Goal: Obtain resource: Obtain resource

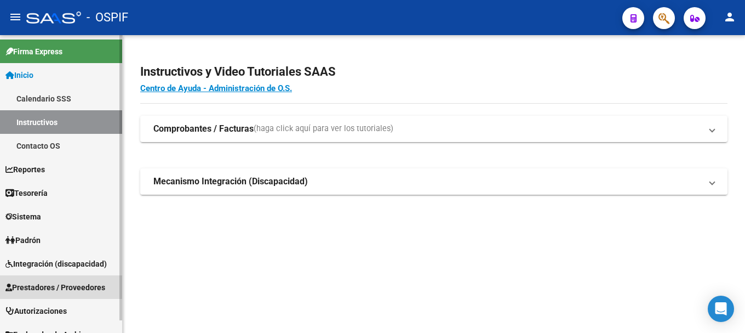
click at [52, 283] on span "Prestadores / Proveedores" at bounding box center [55, 287] width 100 height 12
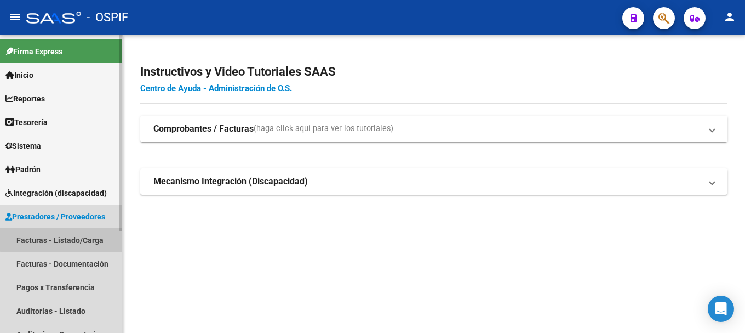
click at [77, 238] on link "Facturas - Listado/Carga" at bounding box center [61, 240] width 122 height 24
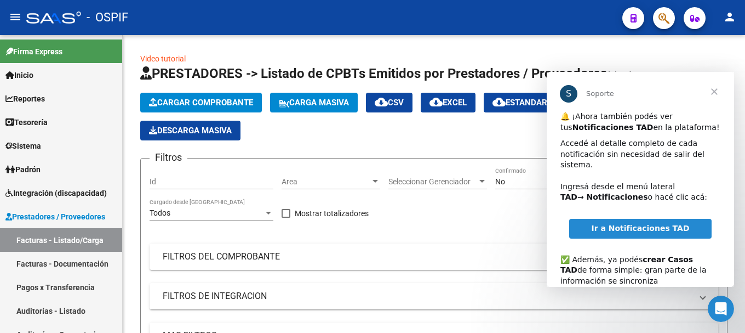
click at [716, 90] on span "Cerrar" at bounding box center [714, 91] width 39 height 39
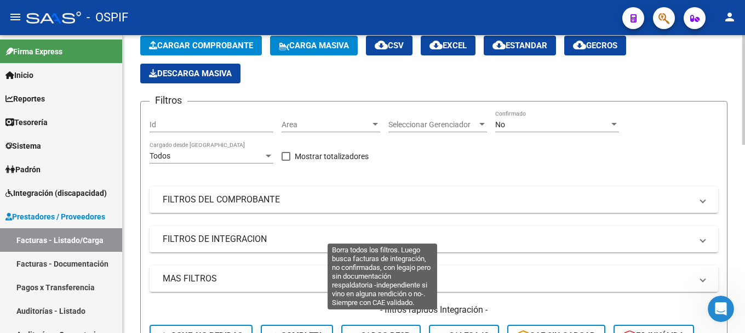
scroll to position [55, 0]
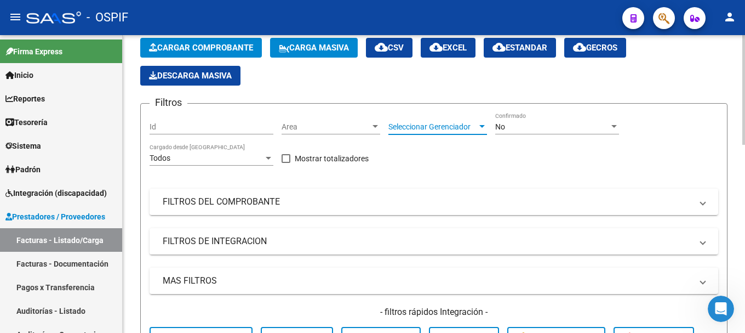
click at [481, 126] on div at bounding box center [482, 126] width 5 height 3
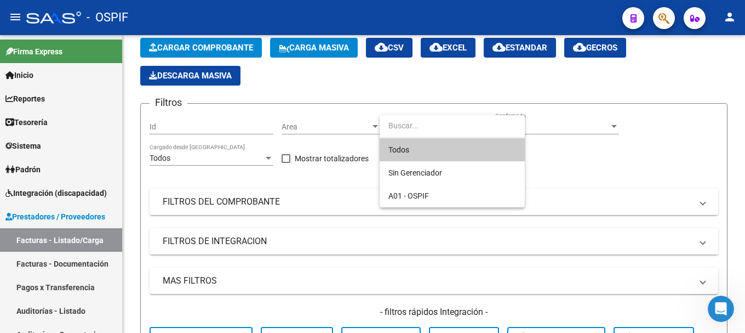
click at [570, 179] on div at bounding box center [372, 166] width 745 height 333
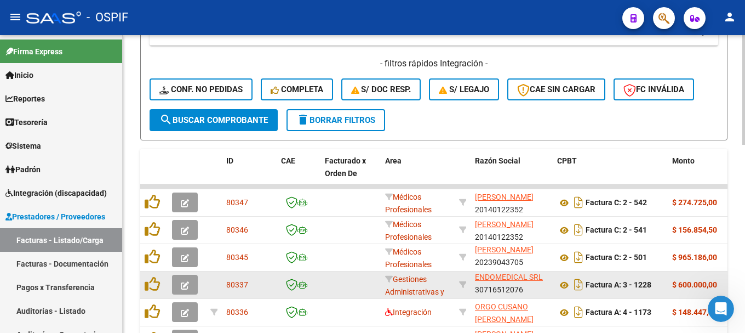
scroll to position [329, 0]
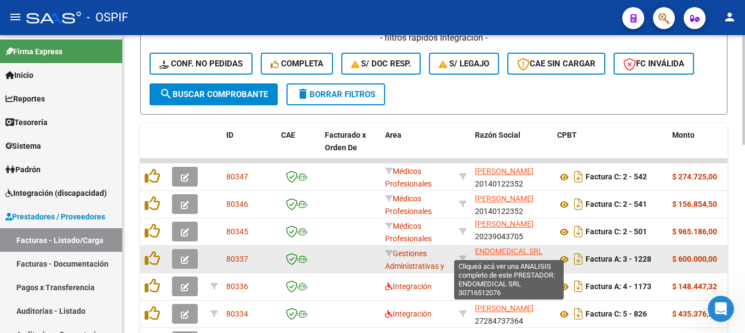
click at [487, 252] on span "ENDOMEDICAL SRL" at bounding box center [509, 251] width 68 height 9
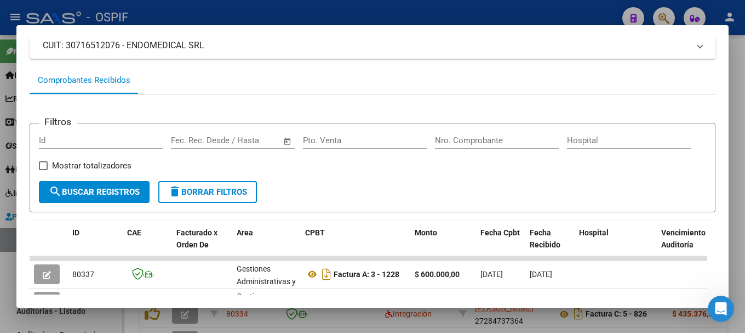
scroll to position [110, 0]
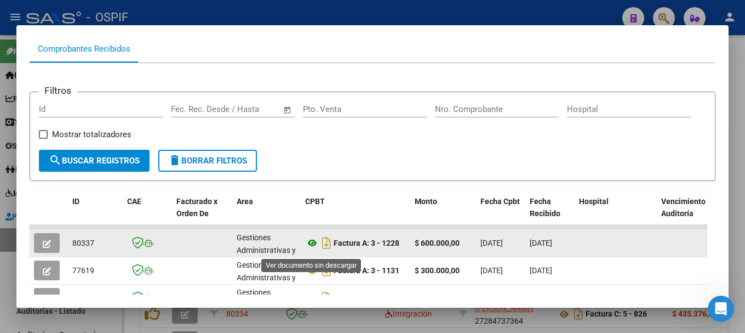
click at [313, 248] on icon at bounding box center [312, 242] width 14 height 13
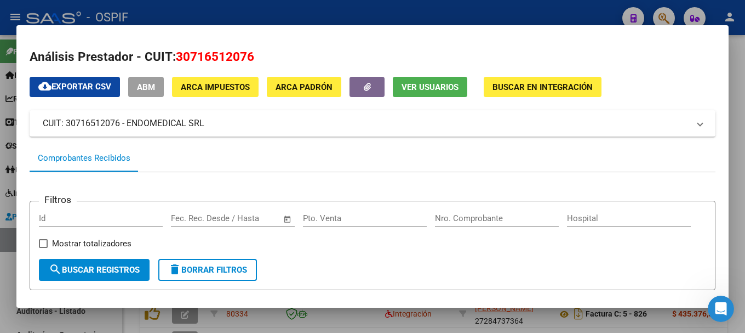
scroll to position [0, 0]
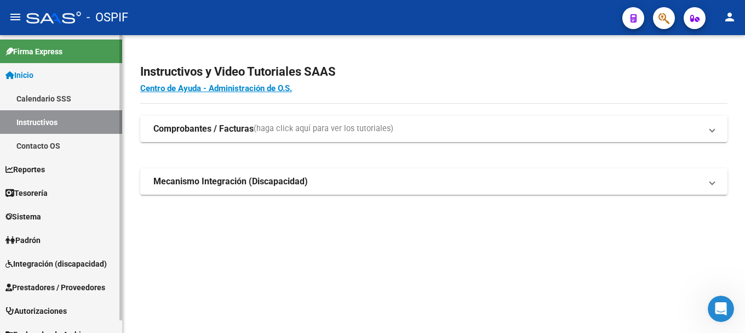
click at [94, 283] on span "Prestadores / Proveedores" at bounding box center [55, 287] width 100 height 12
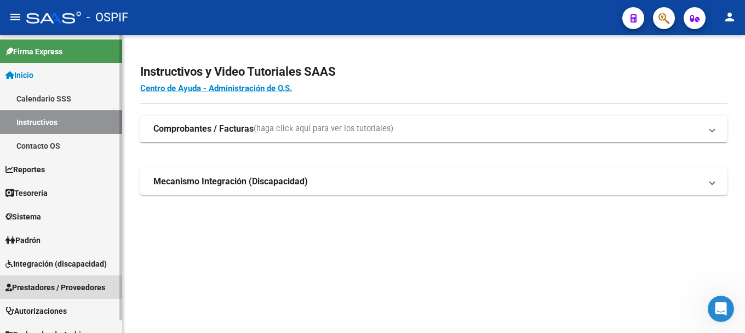
click at [78, 284] on span "Prestadores / Proveedores" at bounding box center [55, 287] width 100 height 12
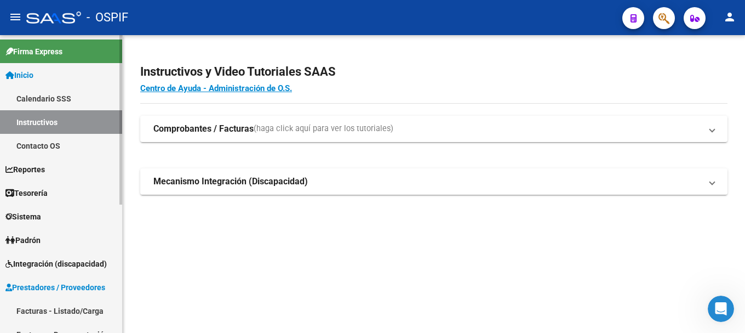
click at [54, 314] on link "Facturas - Listado/Carga" at bounding box center [61, 311] width 122 height 24
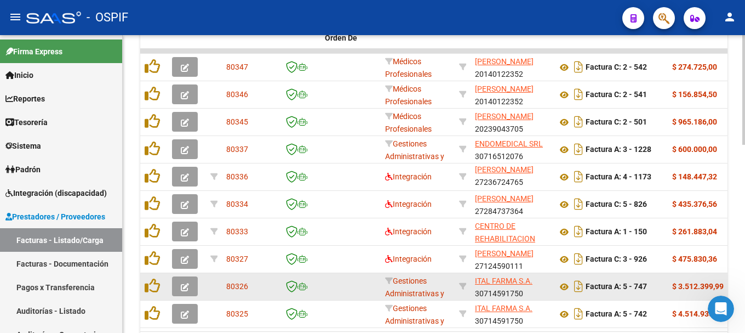
scroll to position [493, 0]
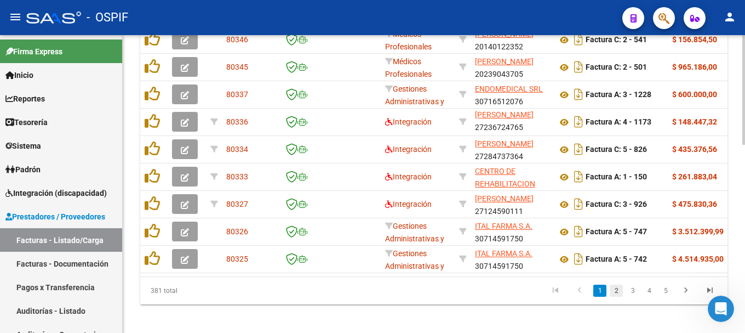
click at [614, 297] on link "2" at bounding box center [616, 290] width 13 height 12
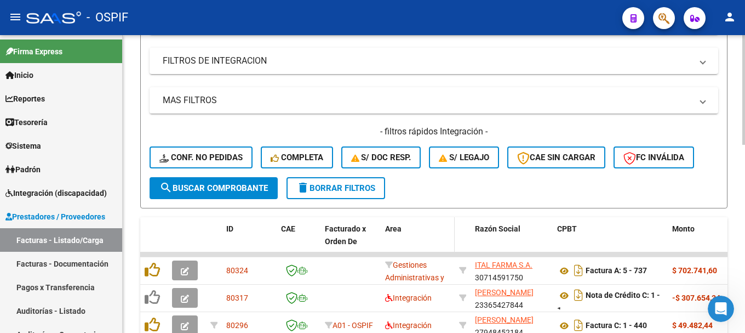
scroll to position [110, 0]
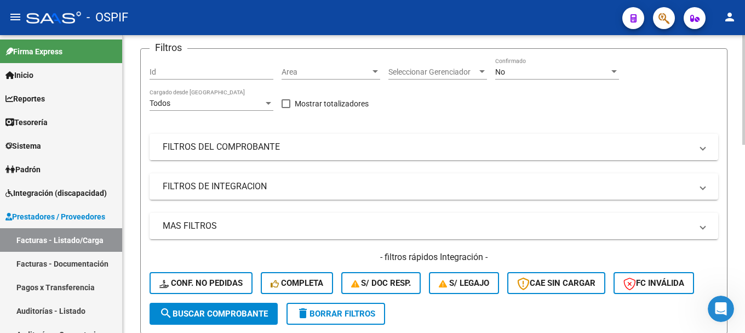
click at [707, 150] on mat-expansion-panel-header "FILTROS DEL COMPROBANTE" at bounding box center [434, 147] width 569 height 26
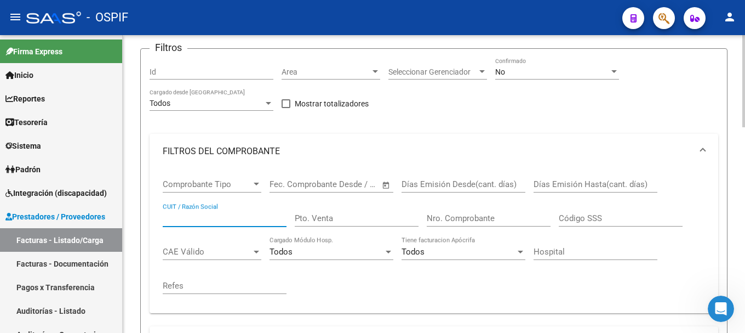
click at [244, 217] on input "CUIT / Razón Social" at bounding box center [225, 218] width 124 height 10
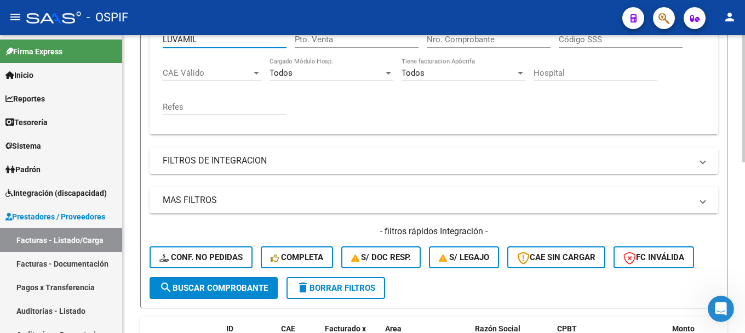
scroll to position [343, 0]
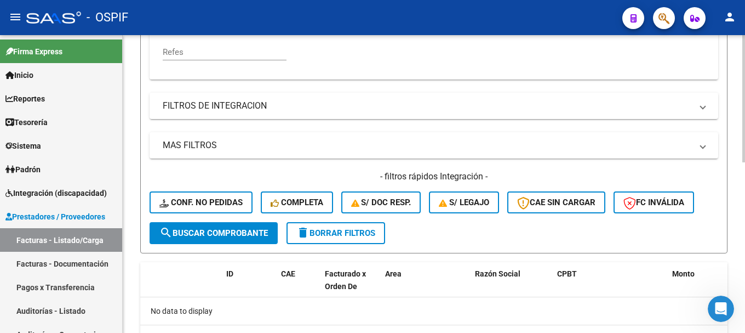
click at [242, 237] on span "search Buscar Comprobante" at bounding box center [214, 233] width 109 height 10
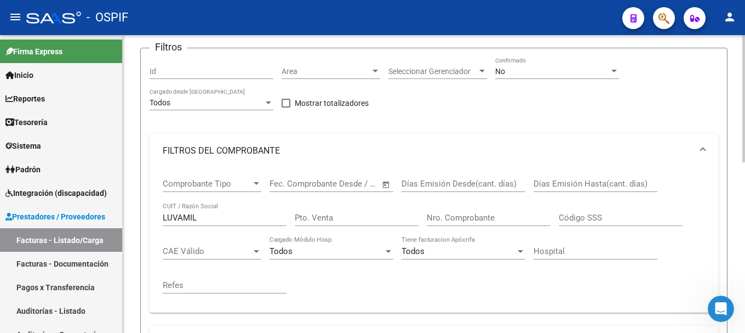
scroll to position [69, 0]
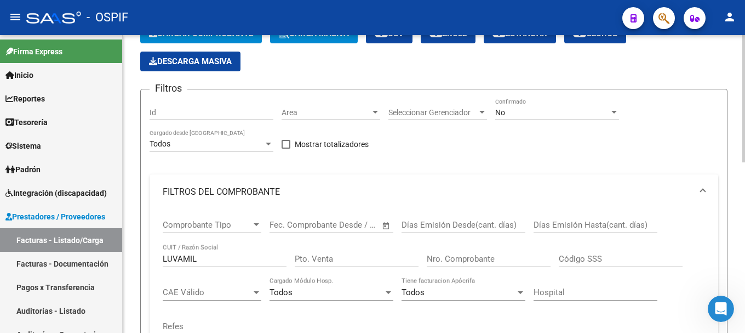
click at [229, 258] on input "LUVAMIL" at bounding box center [225, 259] width 124 height 10
type input "L"
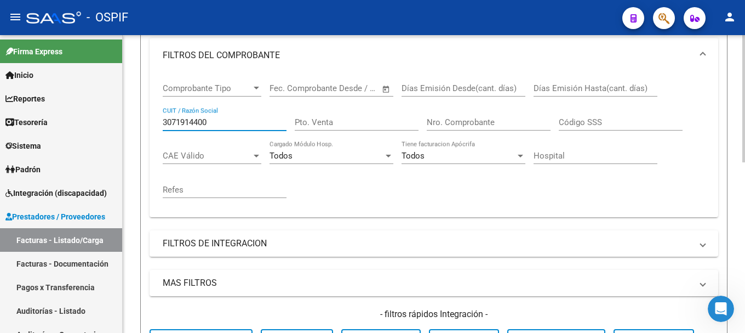
scroll to position [288, 0]
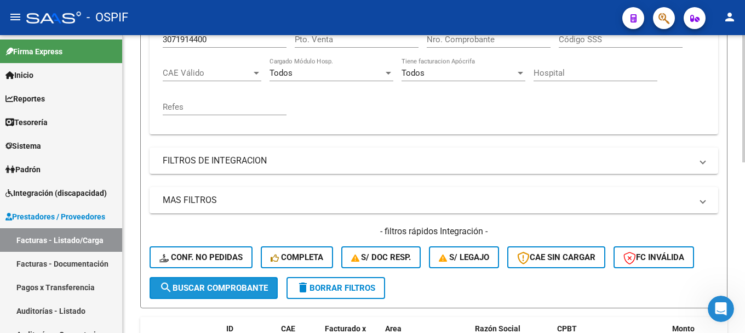
click at [215, 286] on span "search Buscar Comprobante" at bounding box center [214, 288] width 109 height 10
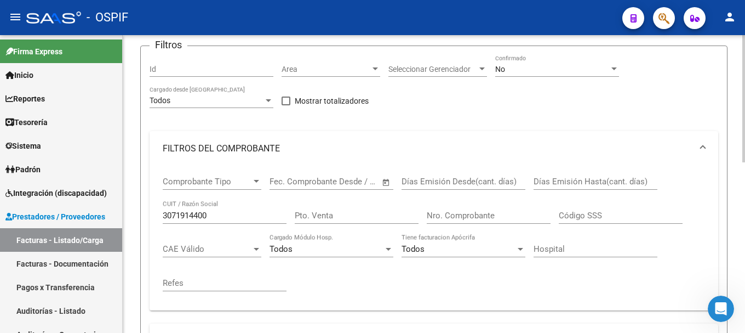
scroll to position [69, 0]
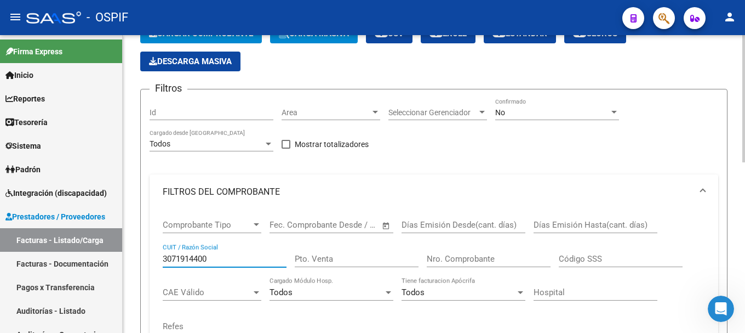
click at [245, 256] on input "3071914400" at bounding box center [225, 259] width 124 height 10
type input "3"
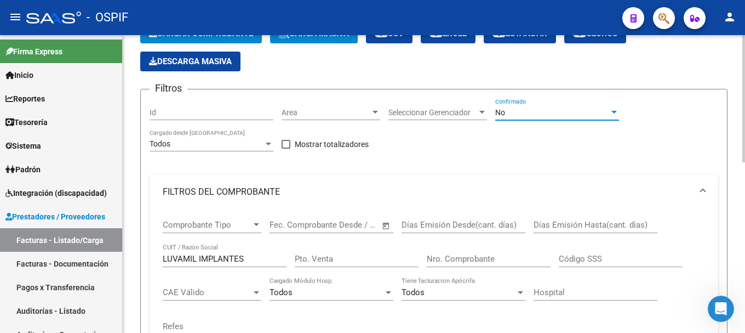
click at [614, 111] on div at bounding box center [614, 112] width 5 height 3
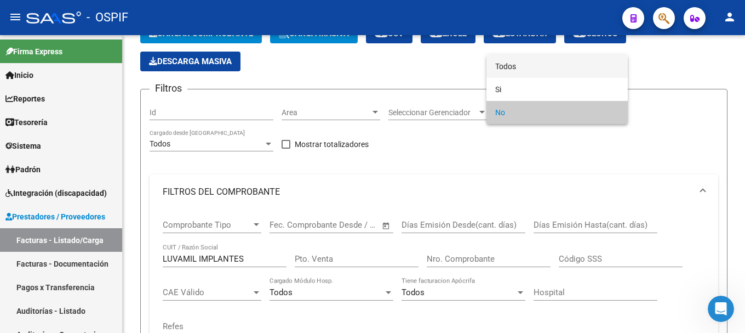
click at [551, 62] on span "Todos" at bounding box center [558, 66] width 124 height 23
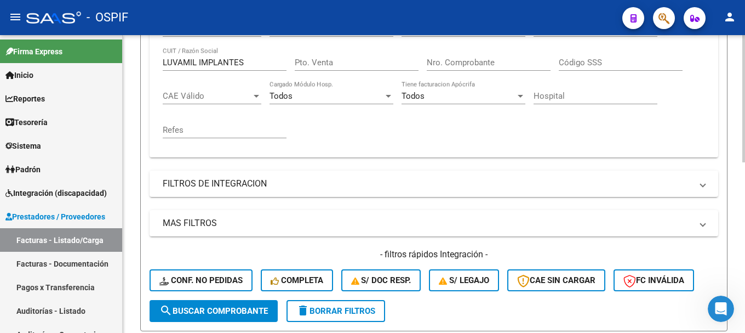
scroll to position [288, 0]
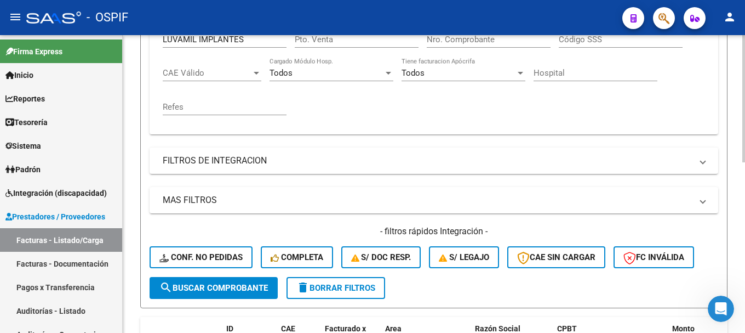
click at [240, 290] on span "search Buscar Comprobante" at bounding box center [214, 288] width 109 height 10
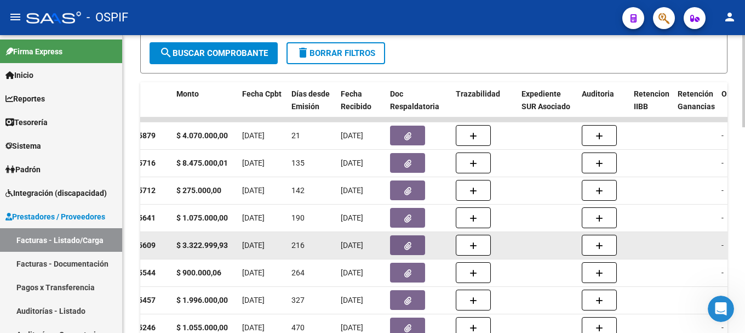
scroll to position [538, 0]
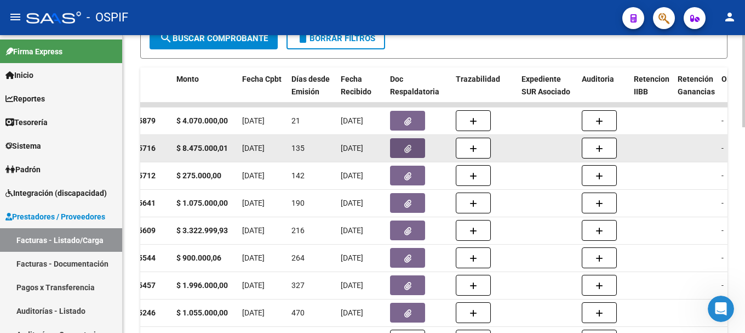
click at [403, 148] on button "button" at bounding box center [407, 148] width 35 height 20
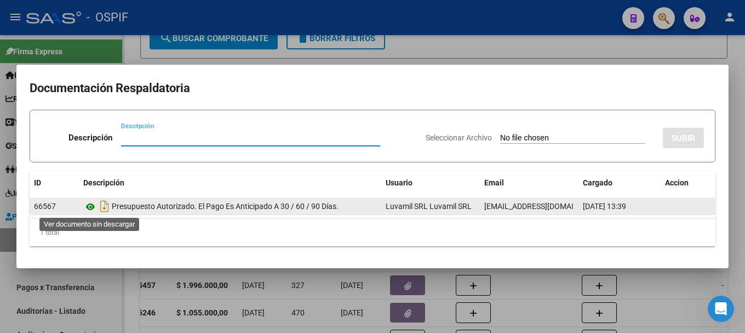
click at [90, 204] on icon at bounding box center [90, 206] width 14 height 13
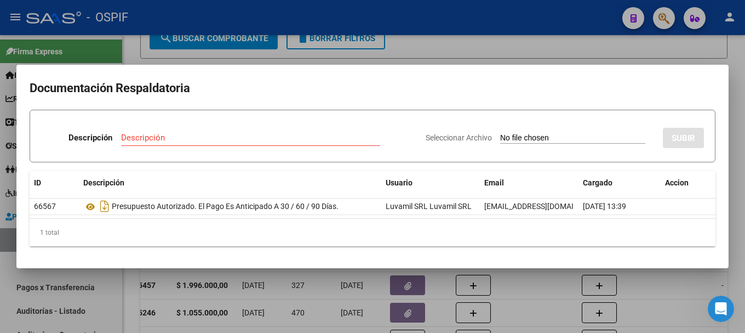
click at [435, 45] on div at bounding box center [372, 166] width 745 height 333
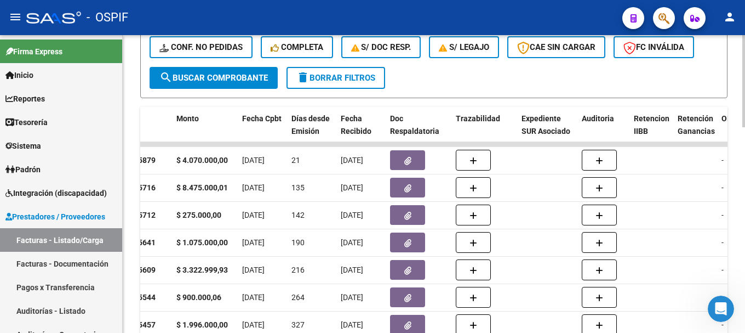
scroll to position [483, 0]
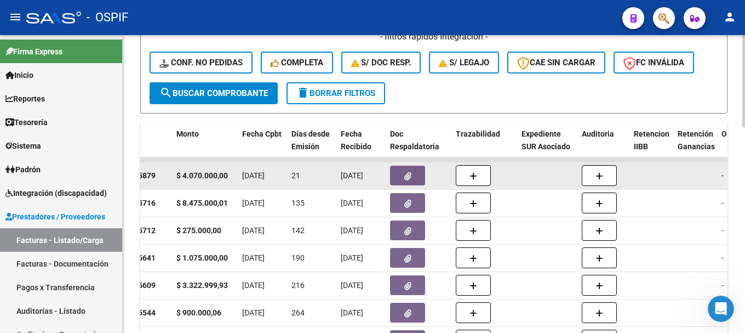
click at [402, 172] on button "button" at bounding box center [407, 176] width 35 height 20
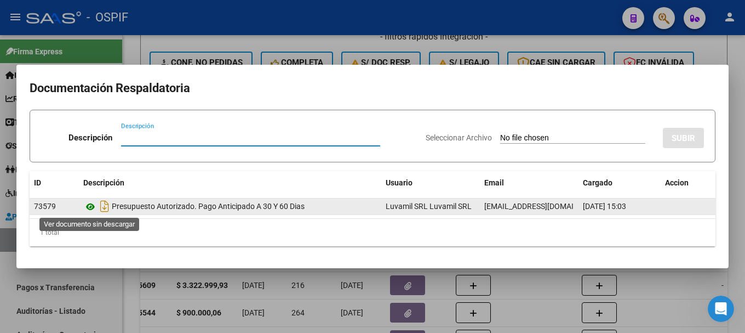
click at [90, 207] on icon at bounding box center [90, 206] width 14 height 13
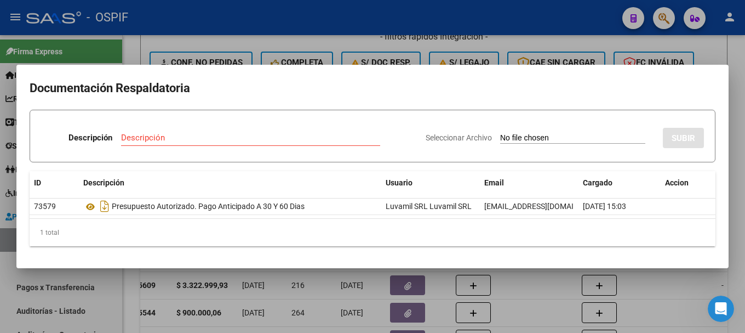
click at [213, 29] on div at bounding box center [372, 166] width 745 height 333
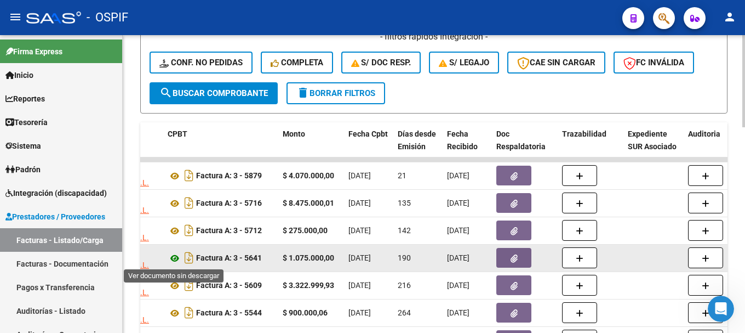
click at [176, 258] on icon at bounding box center [175, 258] width 14 height 13
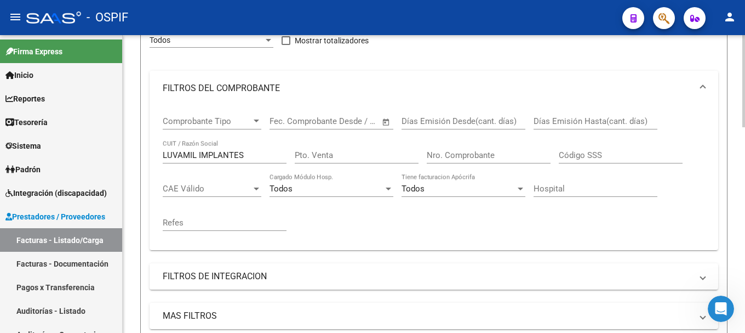
scroll to position [154, 0]
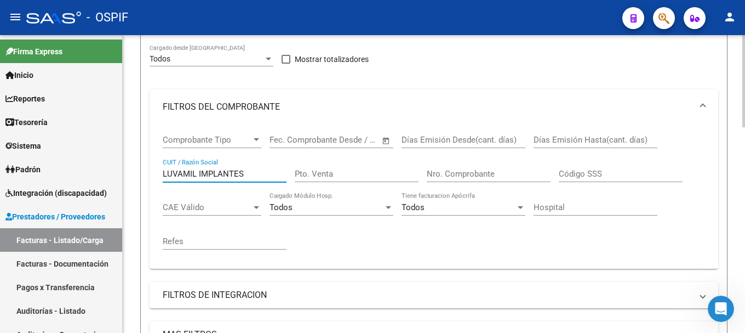
click at [172, 174] on input "LUVAMIL IMPLANTES" at bounding box center [225, 174] width 124 height 10
type input "L"
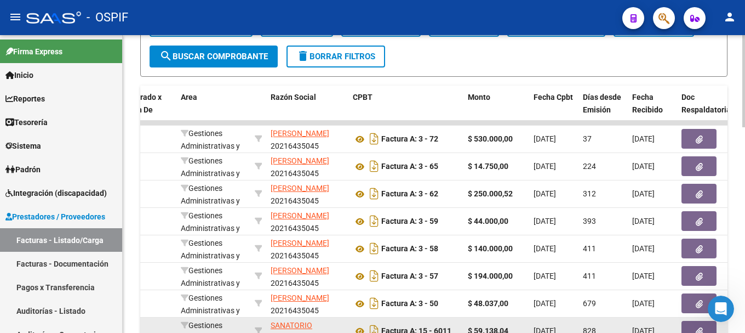
scroll to position [497, 0]
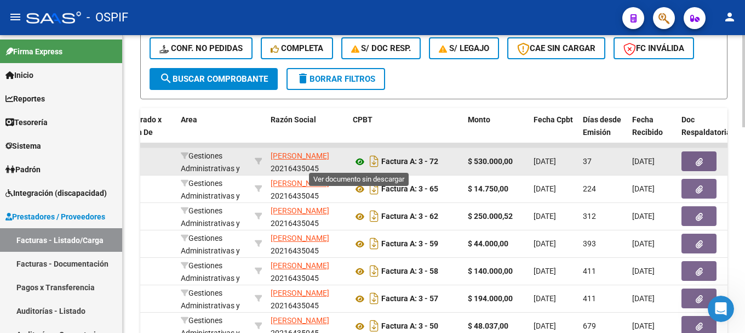
type input "[PERSON_NAME]"
click at [358, 162] on icon at bounding box center [360, 161] width 14 height 13
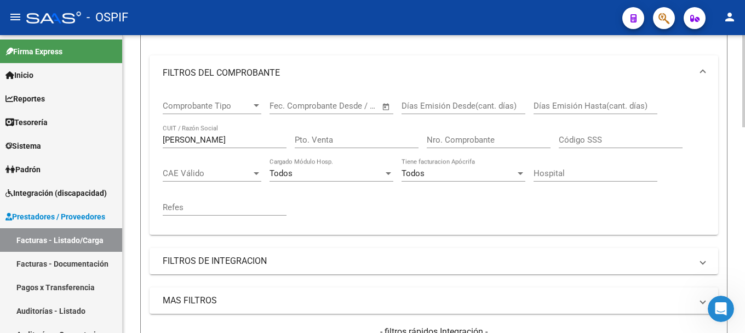
scroll to position [168, 0]
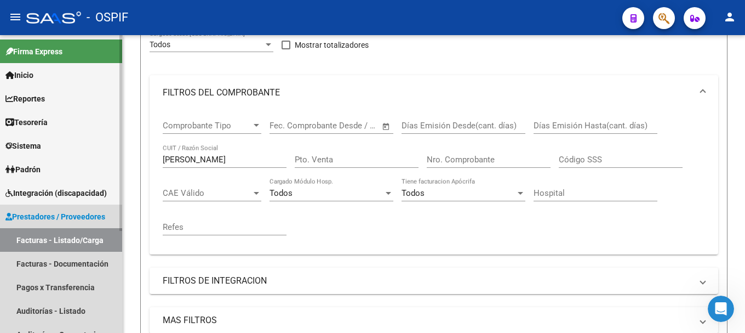
click at [26, 236] on link "Facturas - Listado/Carga" at bounding box center [61, 240] width 122 height 24
drag, startPoint x: 19, startPoint y: 242, endPoint x: 16, endPoint y: 237, distance: 5.9
click at [19, 242] on link "Facturas - Listado/Carga" at bounding box center [61, 240] width 122 height 24
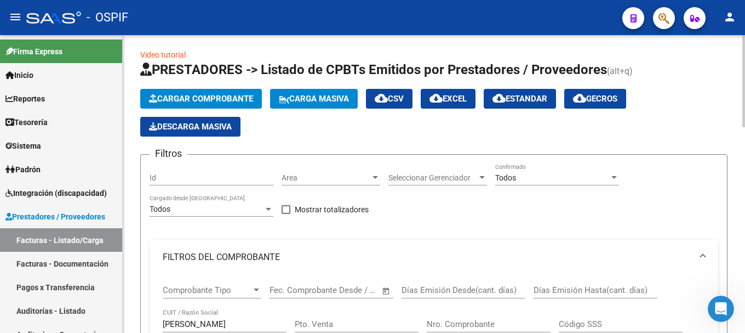
scroll to position [0, 0]
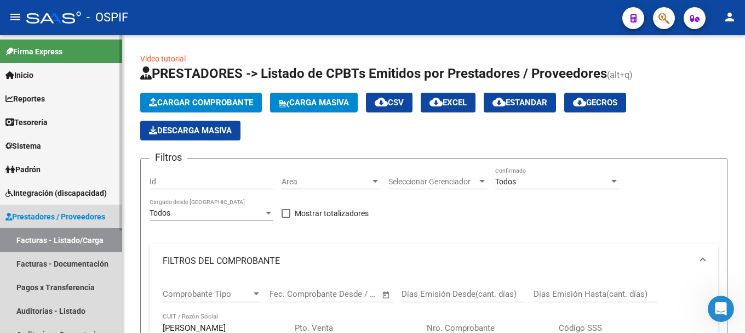
click at [53, 241] on link "Facturas - Listado/Carga" at bounding box center [61, 240] width 122 height 24
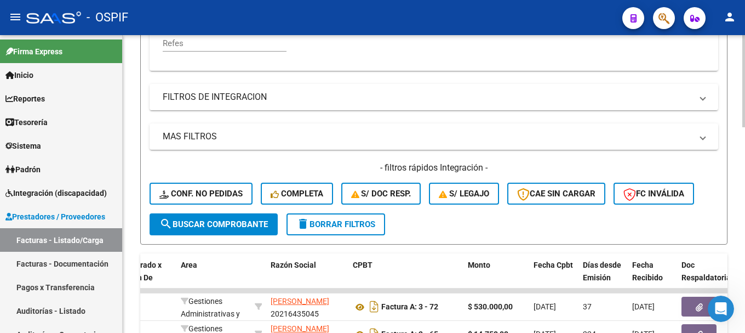
scroll to position [384, 0]
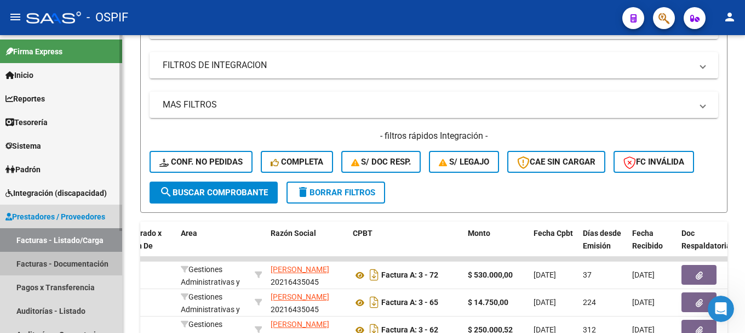
click at [77, 260] on link "Facturas - Documentación" at bounding box center [61, 264] width 122 height 24
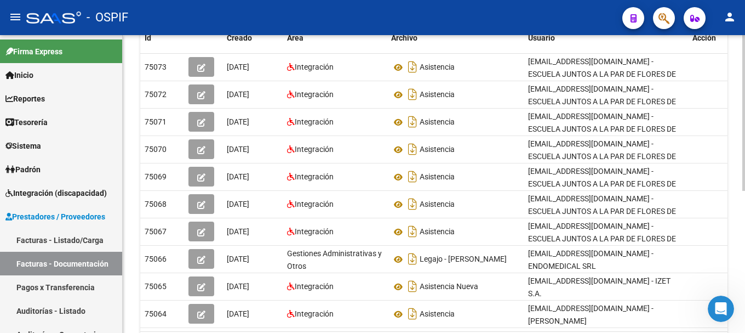
scroll to position [107, 0]
